Goal: Entertainment & Leisure: Consume media (video, audio)

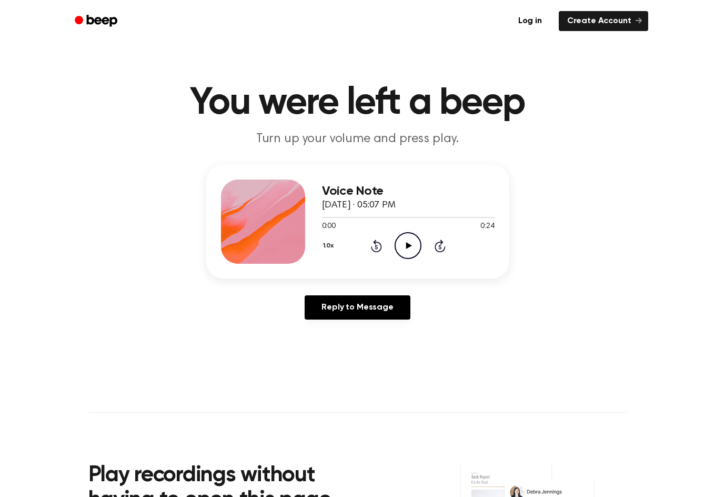
drag, startPoint x: 339, startPoint y: 217, endPoint x: 468, endPoint y: 187, distance: 131.9
click at [468, 187] on h3 "Voice Note" at bounding box center [408, 191] width 173 height 14
click at [404, 105] on h1 "You were left a beep" at bounding box center [357, 103] width 539 height 38
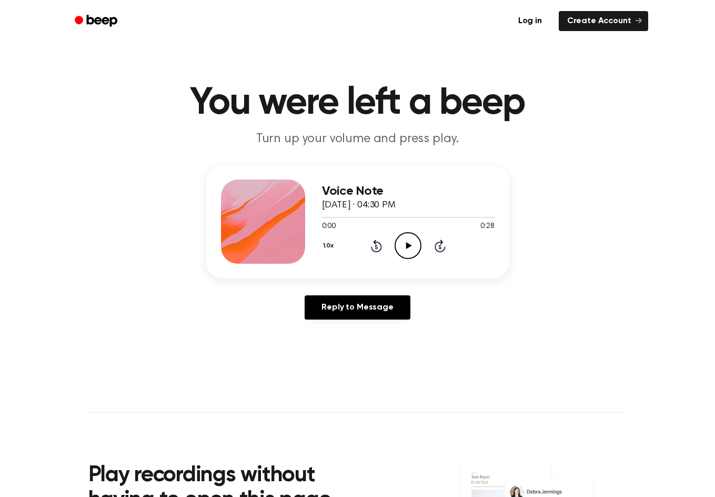
click at [407, 257] on icon "Play Audio" at bounding box center [408, 245] width 27 height 27
click at [404, 213] on div at bounding box center [408, 217] width 173 height 8
click at [404, 218] on div at bounding box center [408, 217] width 173 height 8
drag, startPoint x: 323, startPoint y: 217, endPoint x: 421, endPoint y: 217, distance: 97.9
click at [421, 217] on div at bounding box center [408, 217] width 173 height 8
